Goal: Find specific page/section: Find specific page/section

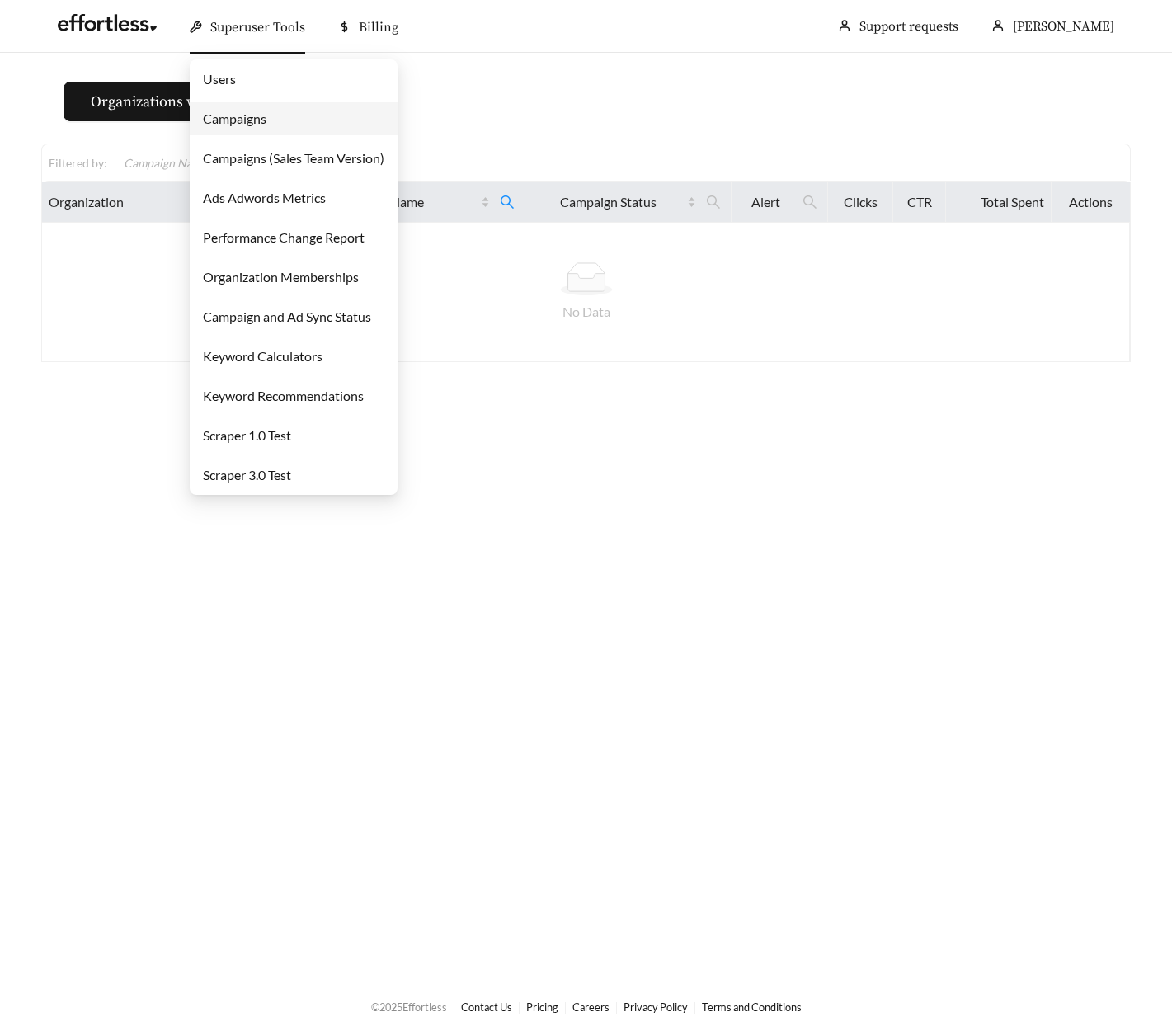
click at [211, 18] on div "Superuser Tools" at bounding box center [248, 27] width 116 height 52
click at [223, 124] on link "Campaigns" at bounding box center [235, 118] width 64 height 16
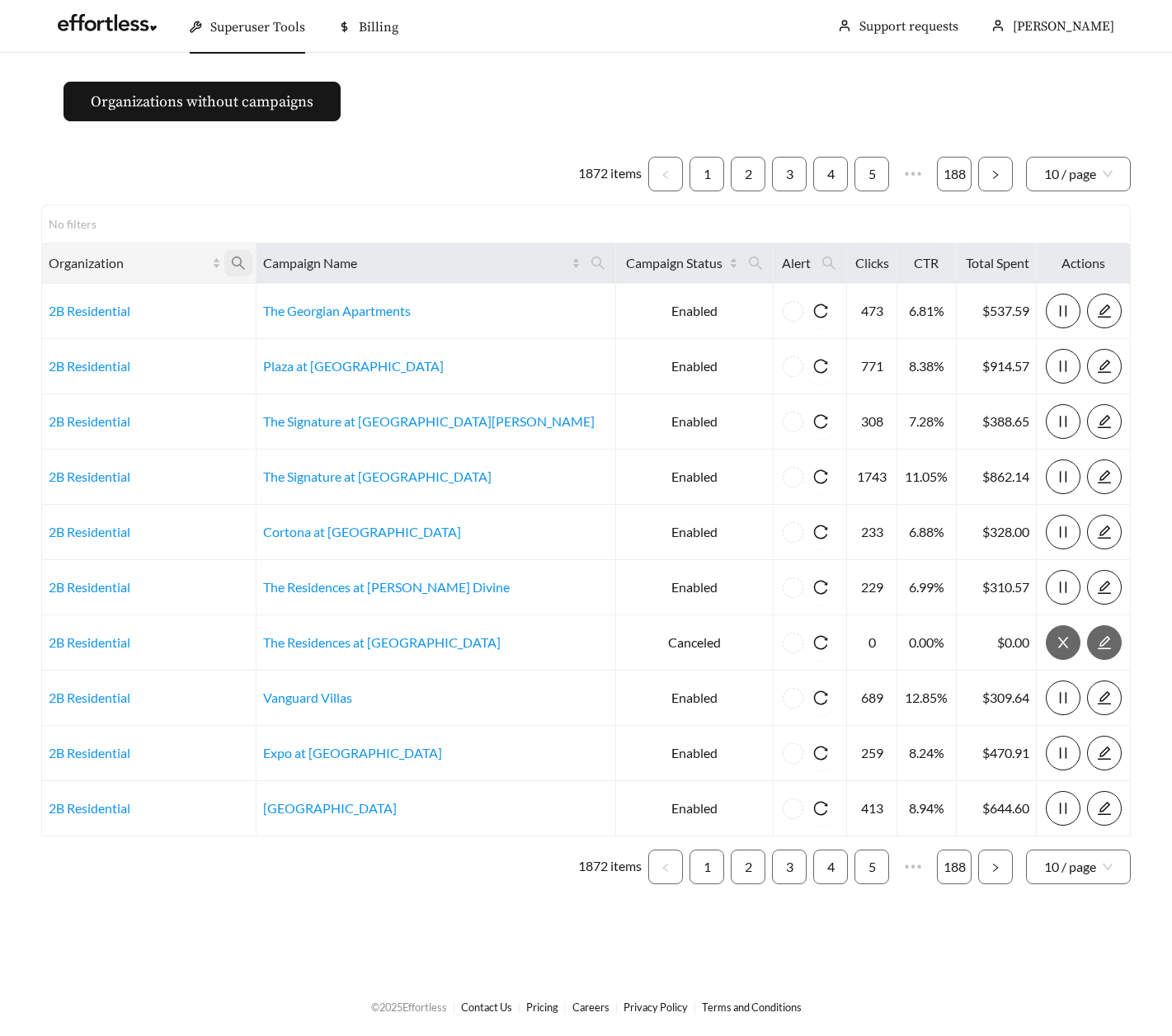
click at [245, 265] on icon "search" at bounding box center [238, 262] width 13 height 13
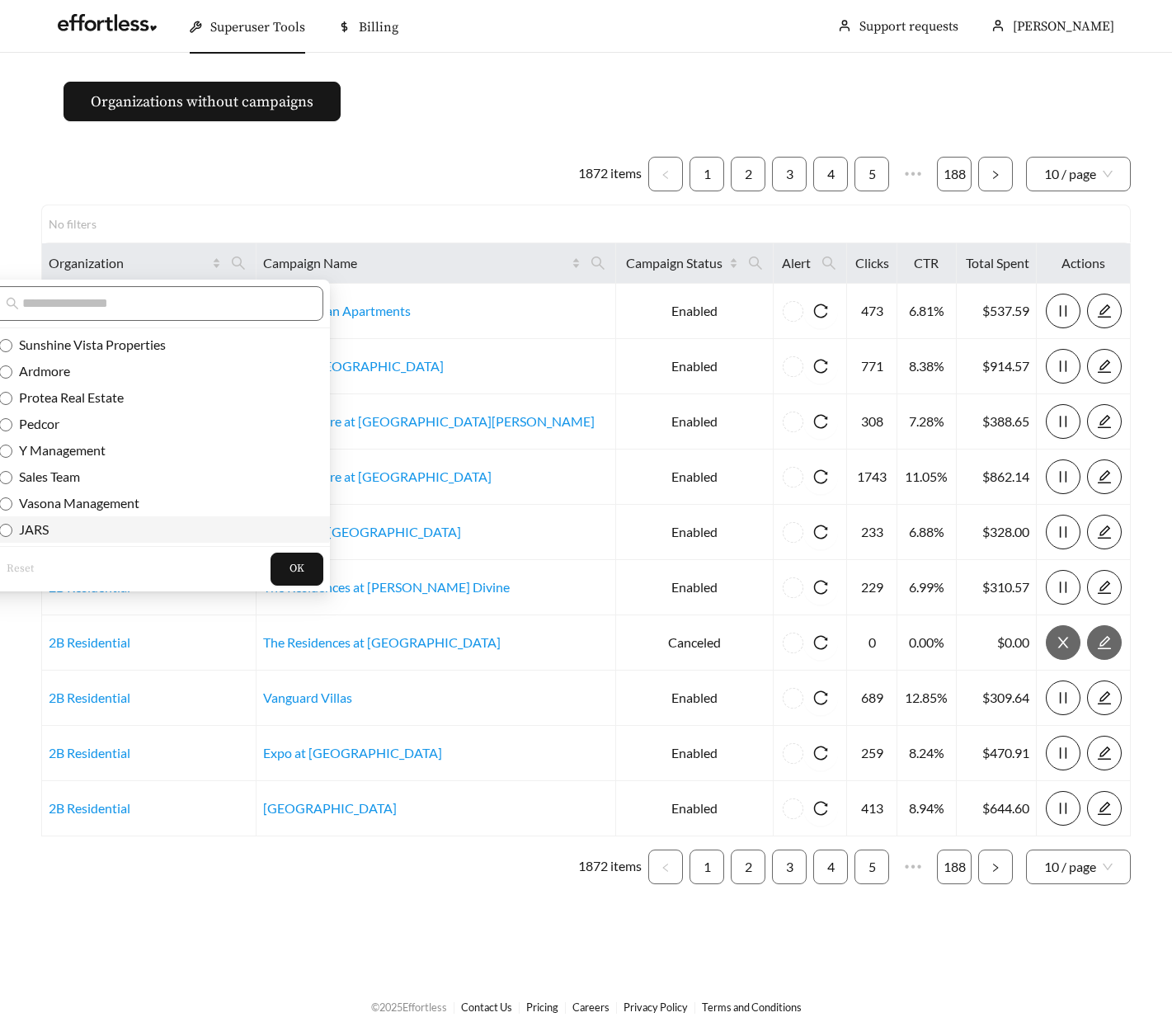
click at [46, 524] on span "JARS" at bounding box center [30, 529] width 36 height 16
click at [290, 569] on span "OK" at bounding box center [297, 569] width 15 height 17
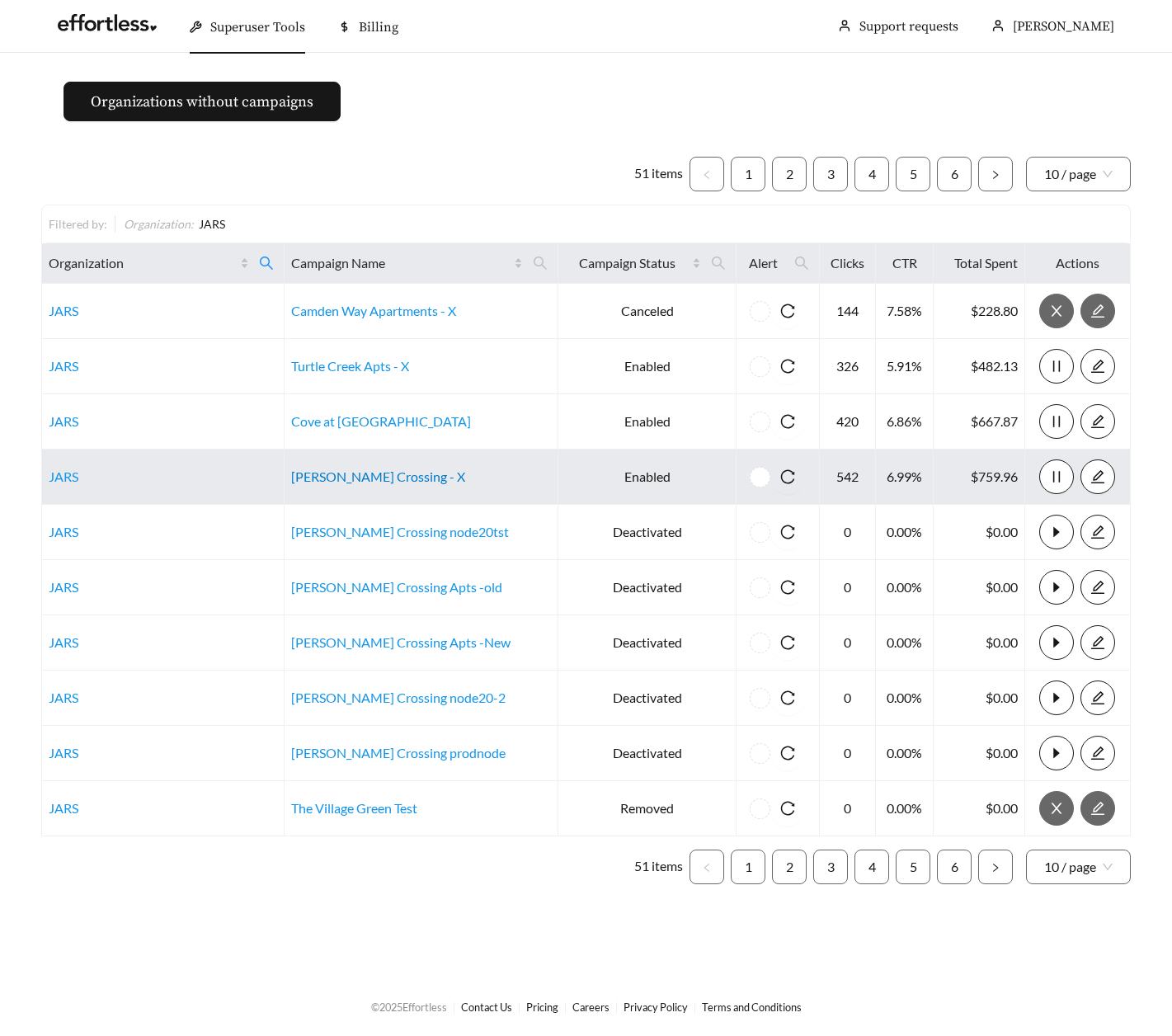
click at [387, 474] on link "[PERSON_NAME] Crossing - X" at bounding box center [378, 476] width 174 height 16
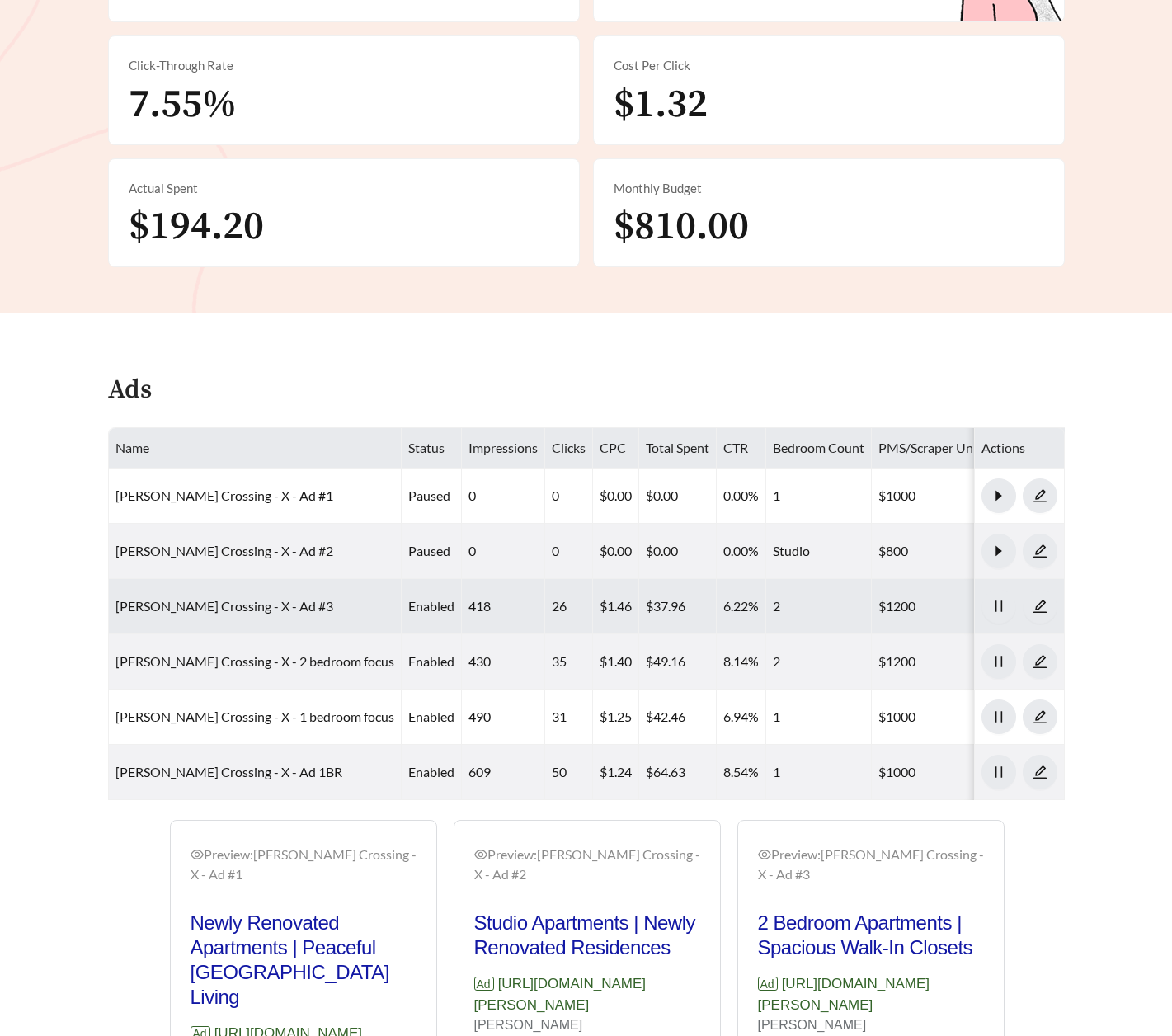
scroll to position [534, 0]
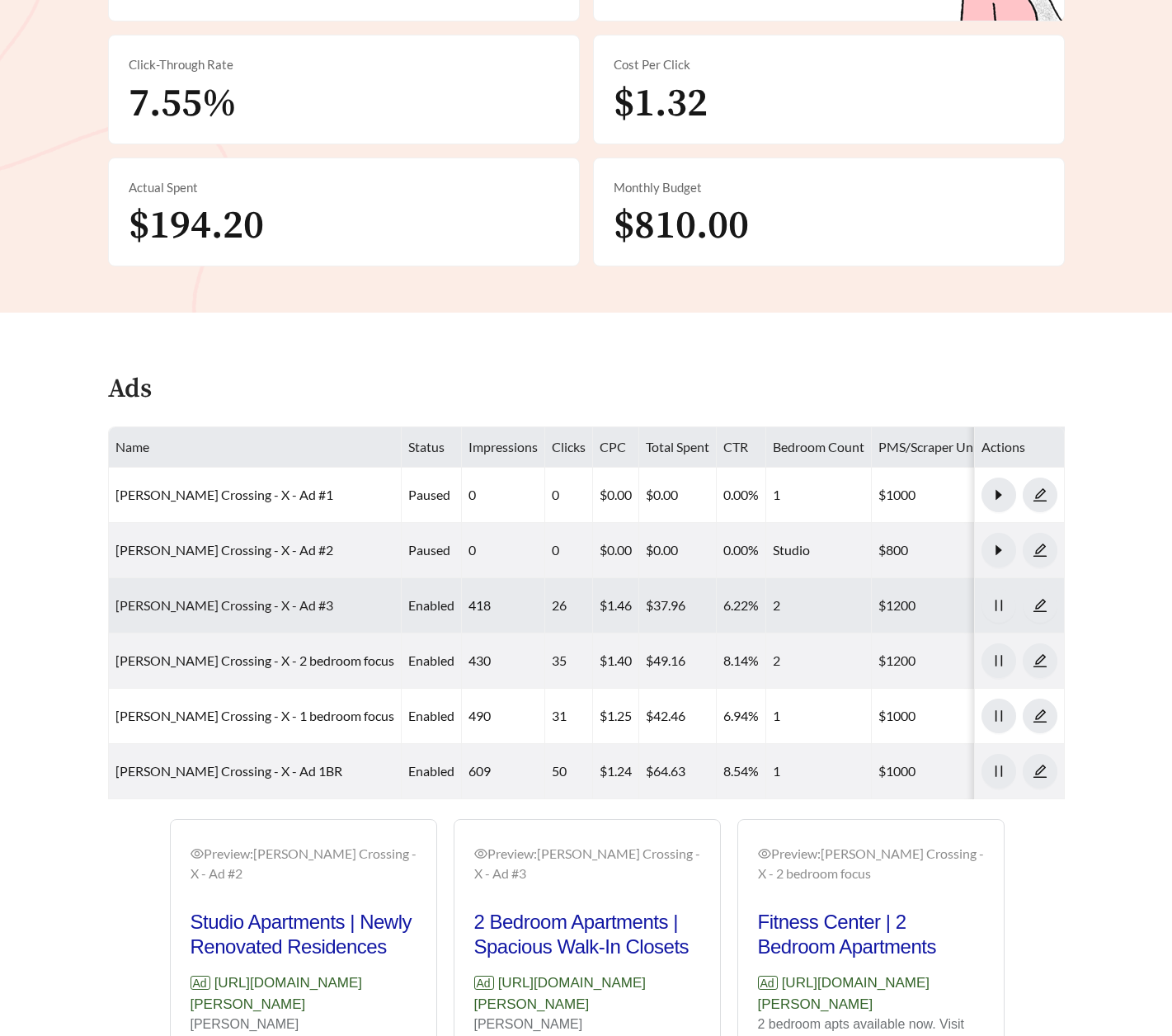
click at [251, 597] on link "Archer Crossing - X - Ad #3" at bounding box center [224, 605] width 218 height 16
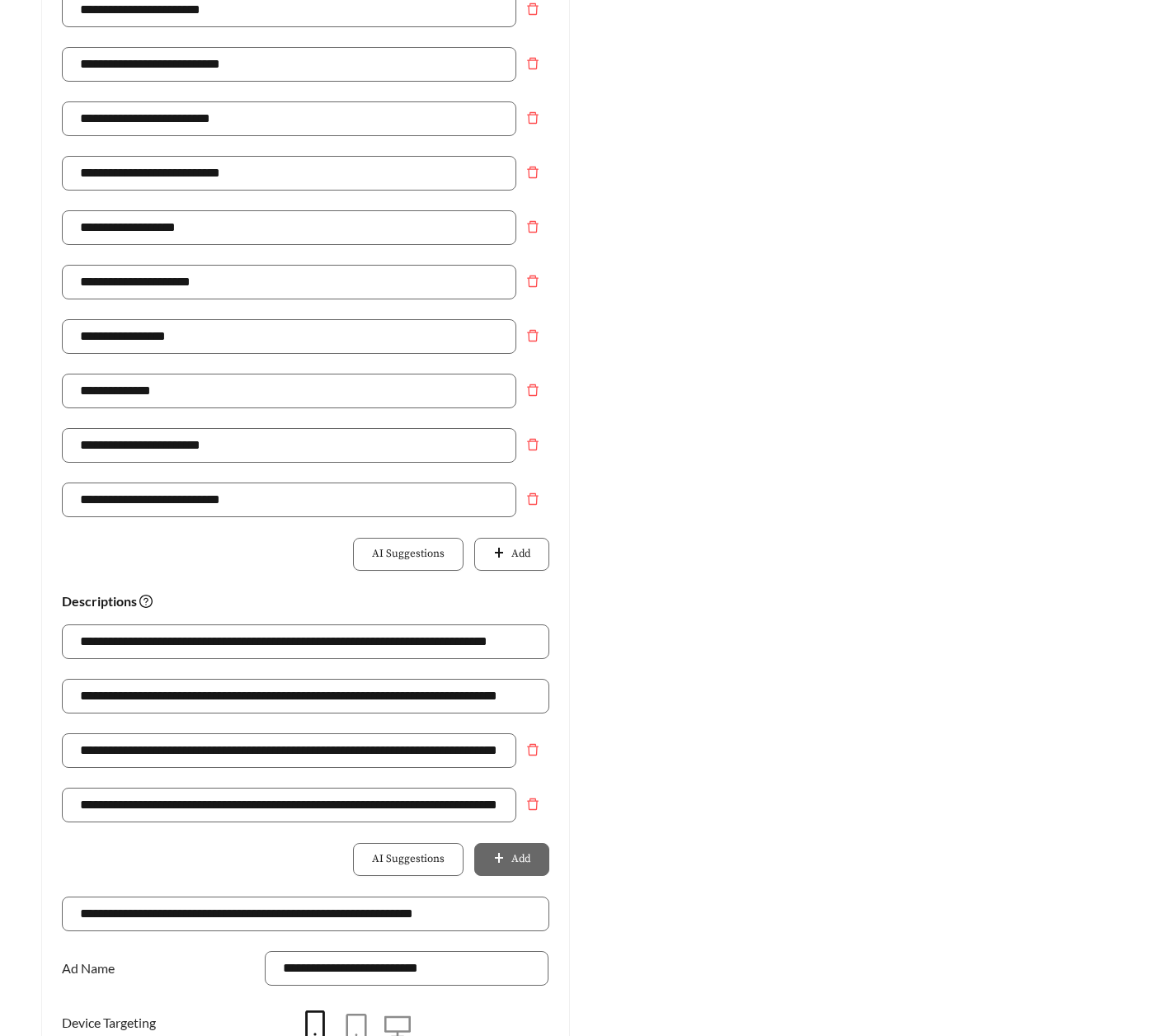
scroll to position [879, 0]
